Goal: Check status: Check status

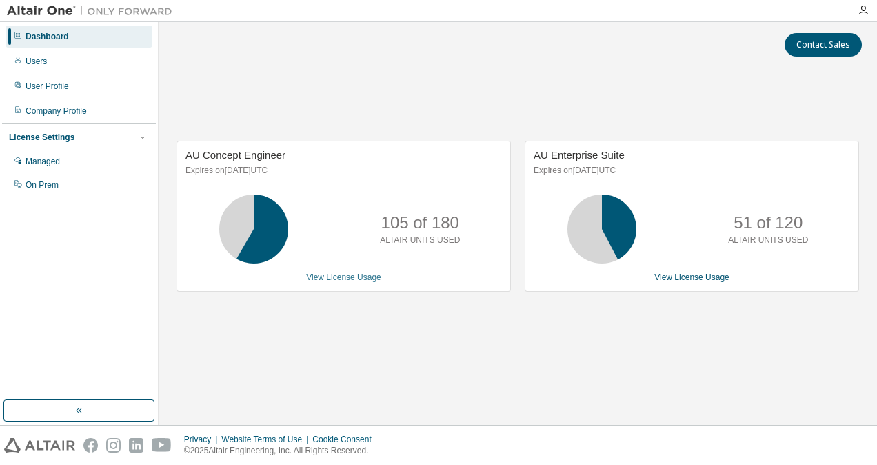
click at [348, 276] on link "View License Usage" at bounding box center [343, 277] width 75 height 10
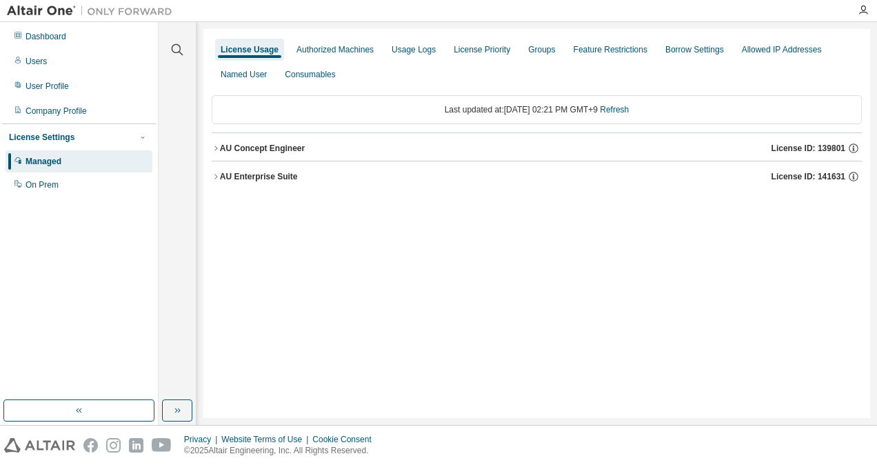
click at [281, 146] on div "AU Concept Engineer" at bounding box center [262, 148] width 85 height 11
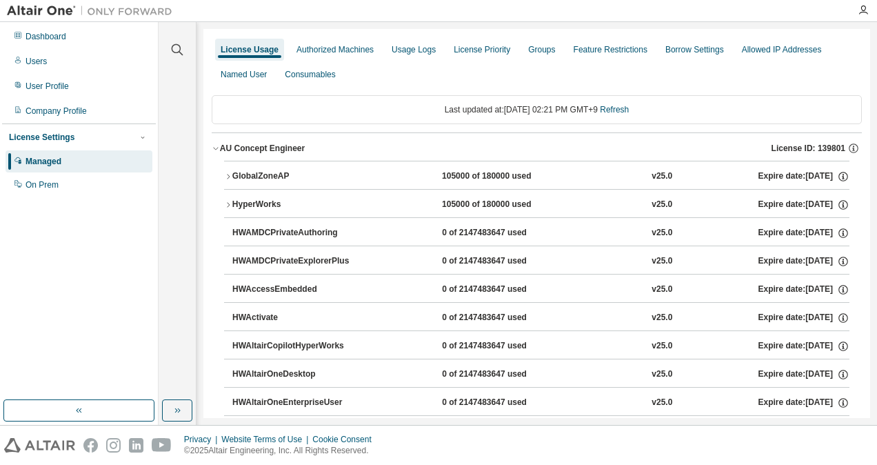
click at [285, 171] on div "GlobalZoneAP" at bounding box center [294, 176] width 124 height 12
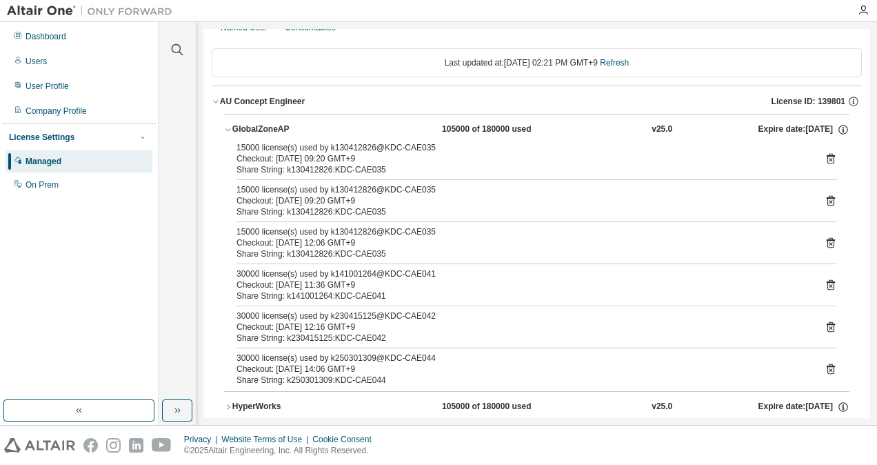
scroll to position [69, 0]
